Goal: Task Accomplishment & Management: Use online tool/utility

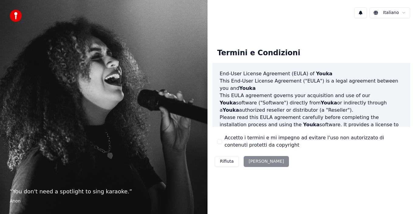
click at [256, 163] on div "Rifiuta Accetta" at bounding box center [251, 162] width 79 height 16
click at [256, 162] on div "Rifiuta Accetta" at bounding box center [251, 162] width 79 height 16
click at [254, 162] on div "Rifiuta Accetta" at bounding box center [251, 162] width 79 height 16
click at [254, 161] on div "Rifiuta Accetta" at bounding box center [251, 162] width 79 height 16
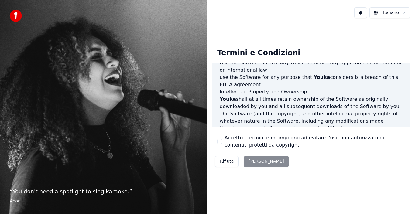
scroll to position [417, 0]
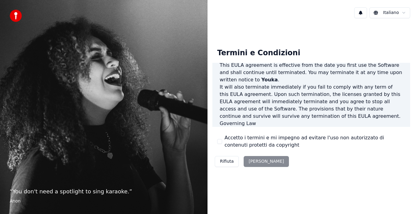
click at [252, 161] on div "Rifiuta Accetta" at bounding box center [251, 162] width 79 height 16
click at [252, 162] on div "Rifiuta Accetta" at bounding box center [251, 162] width 79 height 16
click at [257, 162] on div "Rifiuta Accetta" at bounding box center [251, 162] width 79 height 16
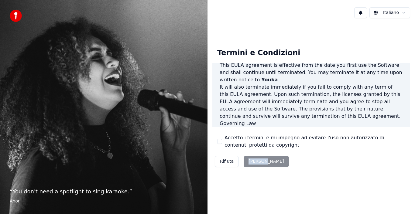
click at [256, 162] on div "Rifiuta Accetta" at bounding box center [251, 162] width 79 height 16
click at [254, 161] on div "Rifiuta Accetta" at bounding box center [251, 162] width 79 height 16
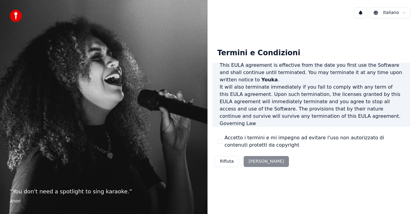
click at [227, 161] on button "Rifiuta" at bounding box center [227, 161] width 24 height 11
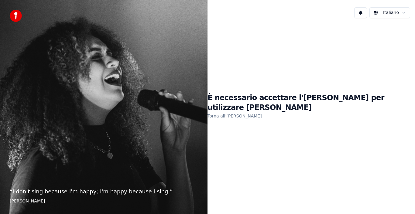
click at [247, 112] on link "Torna all'EULA" at bounding box center [235, 116] width 54 height 10
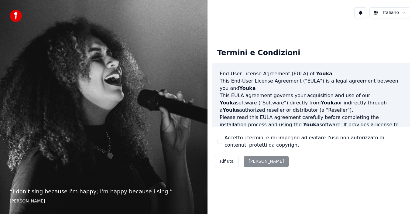
click at [254, 161] on div "Rifiuta Accetta" at bounding box center [251, 162] width 79 height 16
click at [260, 138] on label "Accetto i termini e mi impegno ad evitare l'uso non autorizzato di contenuti pr…" at bounding box center [315, 141] width 181 height 15
click at [222, 139] on button "Accetto i termini e mi impegno ad evitare l'uso non autorizzato di contenuti pr…" at bounding box center [219, 141] width 5 height 5
click at [253, 161] on button "Accetta" at bounding box center [266, 161] width 45 height 11
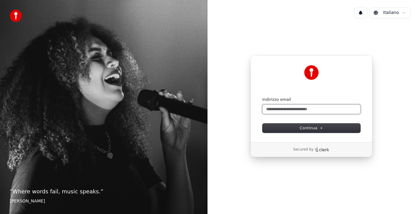
click at [305, 109] on input "Indirizzo email" at bounding box center [312, 109] width 98 height 9
click at [313, 128] on span "Continua" at bounding box center [311, 128] width 23 height 5
type input "**********"
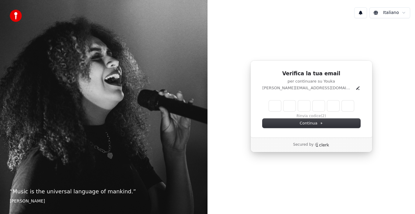
click at [276, 106] on input "Enter verification code" at bounding box center [311, 106] width 85 height 11
type input "******"
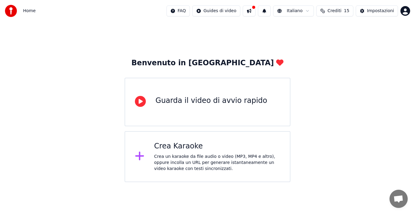
click at [140, 102] on icon at bounding box center [140, 101] width 11 height 11
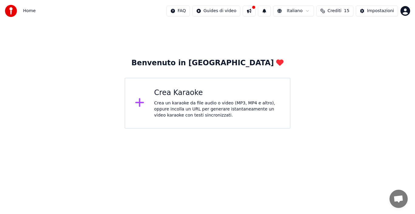
click at [177, 93] on div "Crea Karaoke" at bounding box center [217, 93] width 126 height 10
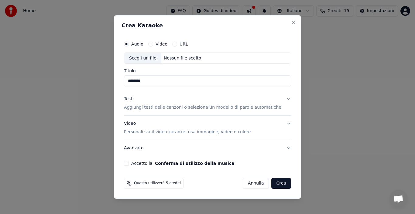
drag, startPoint x: 139, startPoint y: 80, endPoint x: 143, endPoint y: 81, distance: 4.1
click at [141, 81] on input "********" at bounding box center [207, 81] width 167 height 11
type input "********"
click at [203, 107] on p "Aggiungi testi delle canzoni o seleziona un modello di parole automatiche" at bounding box center [202, 108] width 157 height 6
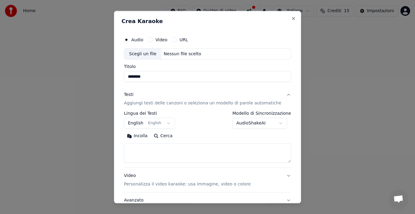
click at [165, 39] on label "Video" at bounding box center [162, 39] width 12 height 4
click at [153, 39] on button "Video" at bounding box center [150, 39] width 5 height 5
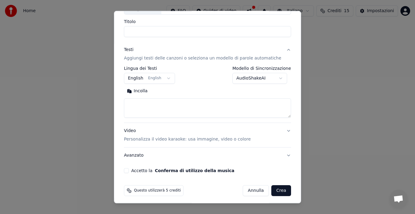
scroll to position [48, 0]
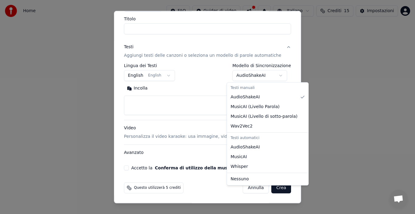
click at [275, 74] on body "**********" at bounding box center [207, 64] width 415 height 129
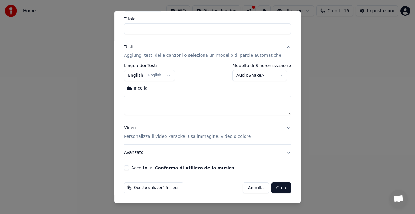
click at [169, 75] on body "**********" at bounding box center [207, 64] width 415 height 129
click at [169, 75] on button "English English" at bounding box center [149, 75] width 51 height 11
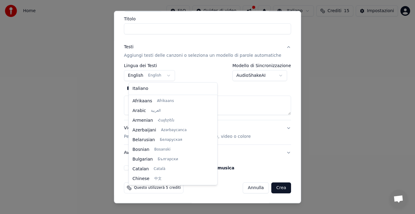
scroll to position [49, 0]
select select "**"
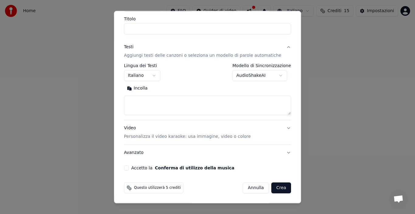
click at [144, 88] on button "Incolla" at bounding box center [137, 89] width 27 height 10
type textarea "**********"
click at [211, 87] on div "Cancella Espandi" at bounding box center [207, 89] width 167 height 10
click at [141, 87] on button "Cancella" at bounding box center [139, 89] width 31 height 10
click at [279, 127] on button "Video Personalizza il video karaoke: usa immagine, video o colore" at bounding box center [207, 132] width 167 height 24
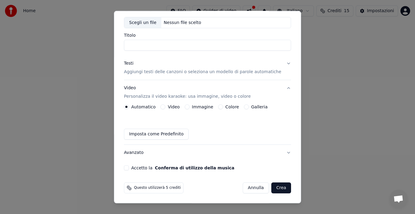
scroll to position [31, 0]
click at [176, 106] on label "Video" at bounding box center [174, 107] width 12 height 4
click at [165, 106] on button "Video" at bounding box center [163, 107] width 5 height 5
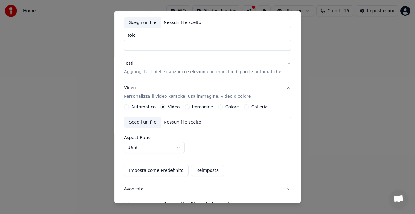
scroll to position [68, 0]
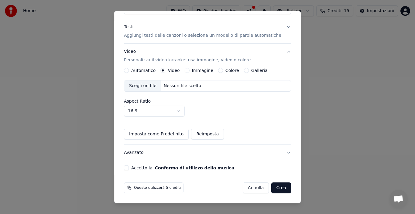
click at [272, 187] on button "Crea" at bounding box center [281, 188] width 19 height 11
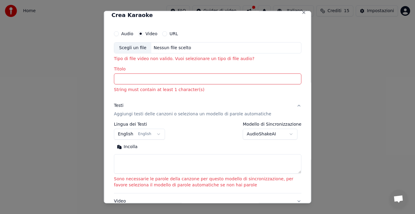
scroll to position [0, 0]
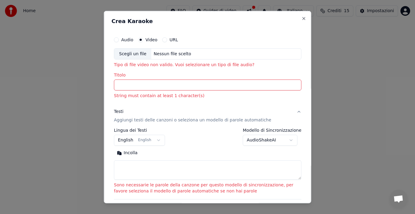
click at [142, 86] on input "Titolo" at bounding box center [208, 85] width 188 height 11
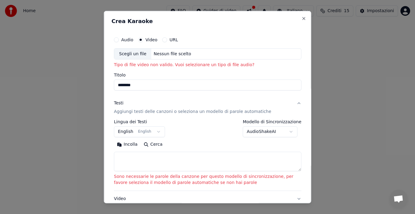
type input "********"
click at [147, 39] on label "Video" at bounding box center [151, 39] width 12 height 4
click at [143, 39] on button "Video" at bounding box center [140, 39] width 5 height 5
click at [116, 41] on button "Audio" at bounding box center [116, 39] width 5 height 5
click at [140, 40] on button "Video" at bounding box center [140, 39] width 5 height 5
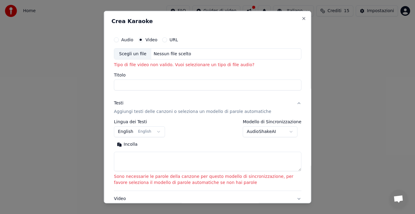
click at [138, 85] on input "Titolo" at bounding box center [208, 85] width 188 height 11
click at [150, 111] on p "Aggiungi testi delle canzoni o seleziona un modello di parole automatiche" at bounding box center [192, 112] width 157 height 6
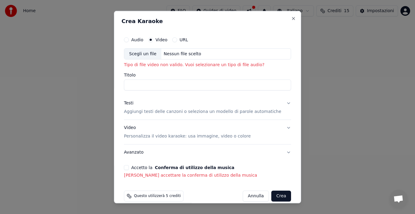
click at [279, 102] on button "Testi Aggiungi testi delle canzoni o seleziona un modello di parole automatiche" at bounding box center [207, 107] width 167 height 24
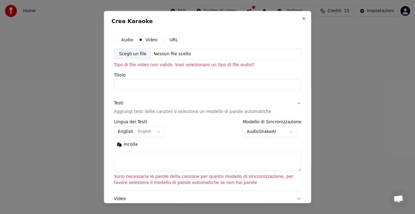
click at [138, 161] on textarea at bounding box center [208, 161] width 188 height 19
click at [137, 162] on textarea at bounding box center [208, 161] width 188 height 19
click at [125, 143] on button "Incolla" at bounding box center [127, 145] width 27 height 10
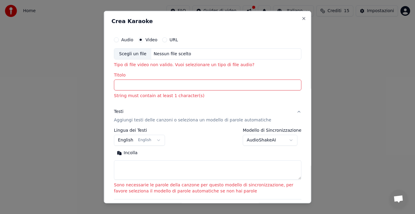
click at [126, 152] on button "Incolla" at bounding box center [127, 153] width 27 height 10
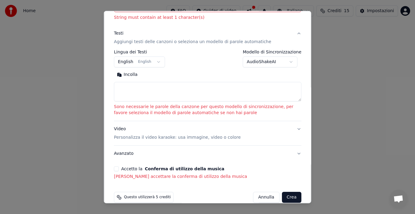
scroll to position [88, 0]
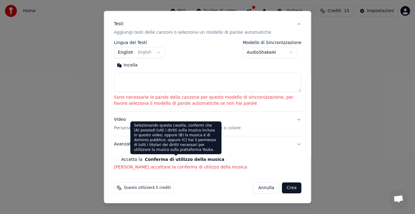
click at [185, 159] on button "Conferma di utilizzo della musica" at bounding box center [185, 159] width 80 height 4
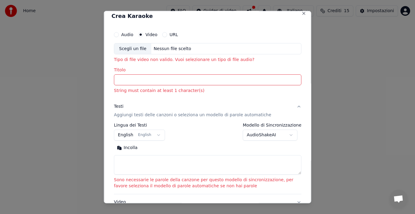
scroll to position [0, 0]
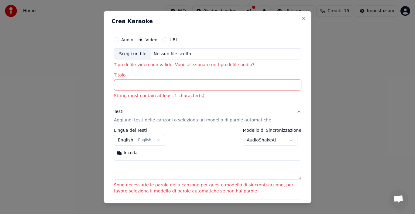
click at [131, 54] on div "Scegli un file" at bounding box center [132, 53] width 37 height 11
click at [302, 19] on button "Close" at bounding box center [304, 18] width 5 height 5
select select
